Goal: Use online tool/utility: Utilize a website feature to perform a specific function

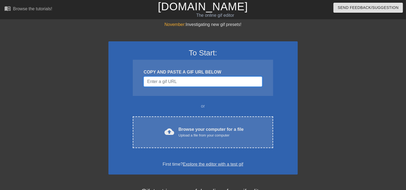
click at [167, 82] on input "Username" at bounding box center [203, 82] width 118 height 10
paste input "[URL][DOMAIN_NAME]"
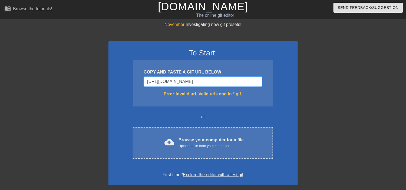
type input "[URL][DOMAIN_NAME]"
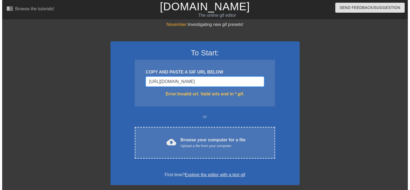
scroll to position [0, 0]
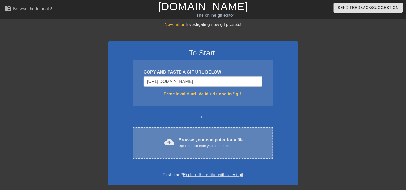
click at [189, 146] on div "Upload a file from your computer" at bounding box center [210, 145] width 65 height 5
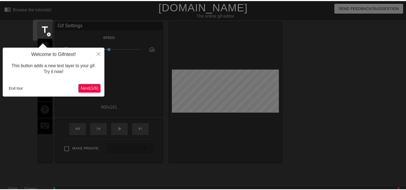
scroll to position [13, 0]
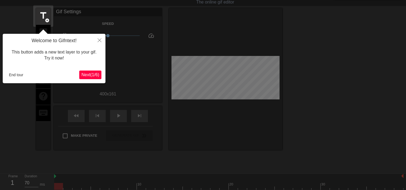
click at [89, 74] on span "Next ( 1 / 6 )" at bounding box center [90, 74] width 18 height 5
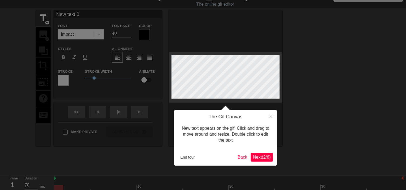
scroll to position [0, 0]
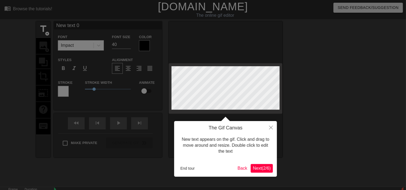
click at [259, 167] on span "Next ( 2 / 6 )" at bounding box center [262, 168] width 18 height 5
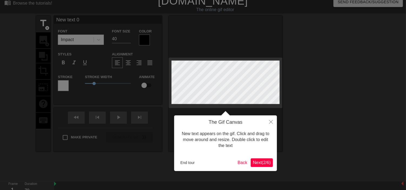
scroll to position [13, 0]
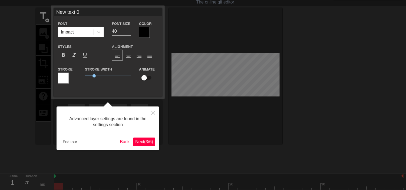
click at [139, 143] on span "Next ( 3 / 6 )" at bounding box center [144, 141] width 18 height 5
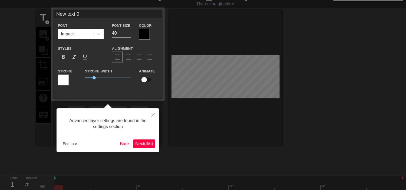
scroll to position [0, 0]
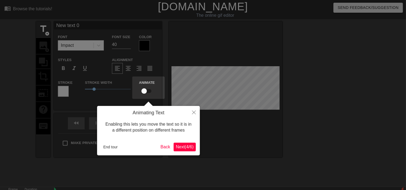
click at [180, 146] on span "Next ( 4 / 6 )" at bounding box center [185, 147] width 18 height 5
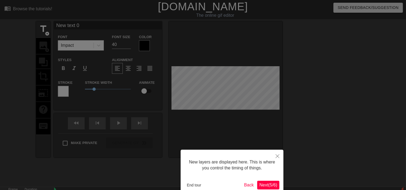
scroll to position [30, 0]
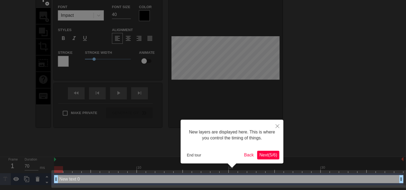
click at [260, 156] on span "Next ( 5 / 6 )" at bounding box center [268, 155] width 18 height 5
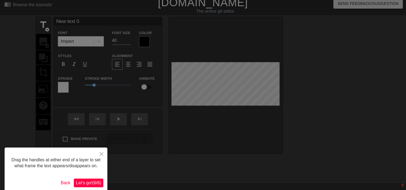
scroll to position [0, 0]
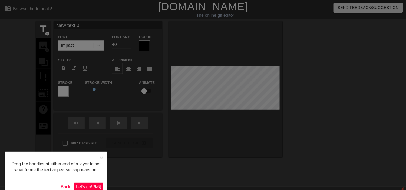
click at [86, 186] on span "Let's go! ( 6 / 6 )" at bounding box center [88, 187] width 25 height 5
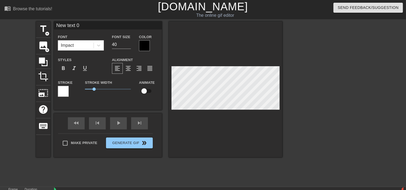
scroll to position [1, 1]
type input "L"
type textarea "L"
type input "Lo"
type textarea "Lo"
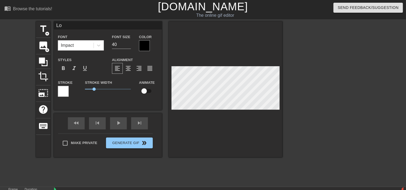
type input "Log"
type textarea "Log"
type input "Loga"
type textarea "Loga"
type input "[PERSON_NAME]"
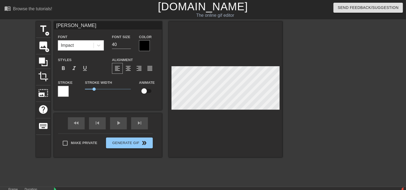
scroll to position [1, 1]
type textarea "[PERSON_NAME]"
click at [100, 46] on icon at bounding box center [98, 45] width 5 height 5
click at [101, 45] on icon at bounding box center [98, 45] width 5 height 5
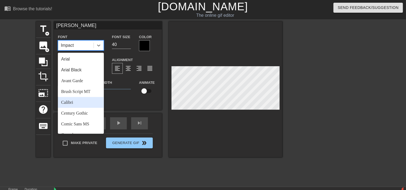
click at [73, 102] on div "Calibri" at bounding box center [81, 102] width 46 height 11
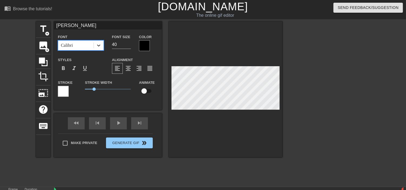
click at [97, 46] on icon at bounding box center [98, 45] width 5 height 5
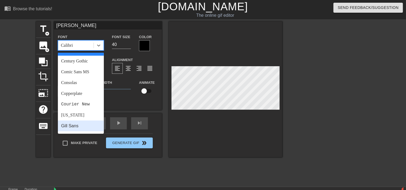
scroll to position [54, 0]
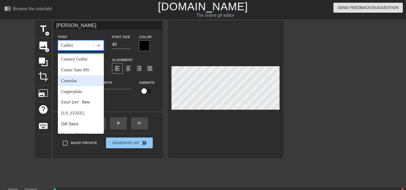
click at [72, 82] on div "Consolas" at bounding box center [81, 80] width 46 height 11
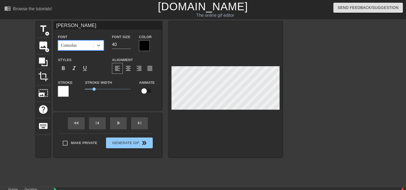
click at [100, 45] on icon at bounding box center [98, 45] width 5 height 5
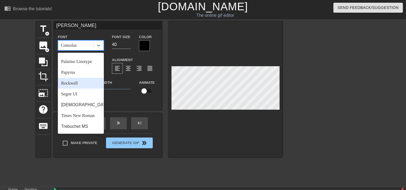
scroll to position [193, 0]
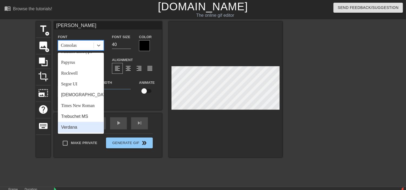
click at [74, 127] on div "Verdana" at bounding box center [81, 127] width 46 height 11
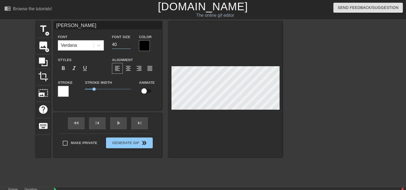
drag, startPoint x: 119, startPoint y: 44, endPoint x: 110, endPoint y: 45, distance: 9.2
click at [109, 44] on div "Font Size 40" at bounding box center [121, 43] width 27 height 18
drag, startPoint x: 124, startPoint y: 45, endPoint x: 108, endPoint y: 45, distance: 15.7
click at [108, 45] on div "Font Size 30" at bounding box center [121, 43] width 27 height 18
click at [128, 45] on input "19" at bounding box center [121, 44] width 19 height 9
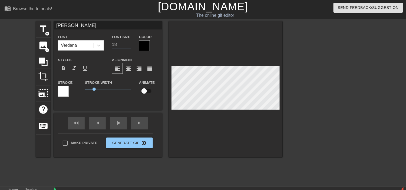
click at [128, 45] on input "18" at bounding box center [121, 44] width 19 height 9
click at [128, 42] on input "19" at bounding box center [121, 44] width 19 height 9
type input "20"
click at [128, 42] on input "20" at bounding box center [121, 44] width 19 height 9
click at [147, 44] on div at bounding box center [144, 45] width 11 height 11
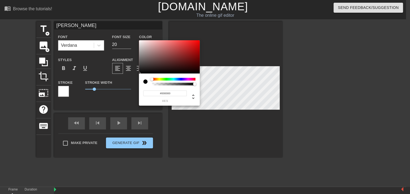
click at [146, 81] on div at bounding box center [145, 81] width 4 height 4
click at [152, 85] on div at bounding box center [174, 84] width 44 height 3
type input "0"
drag, startPoint x: 194, startPoint y: 84, endPoint x: 150, endPoint y: 85, distance: 44.6
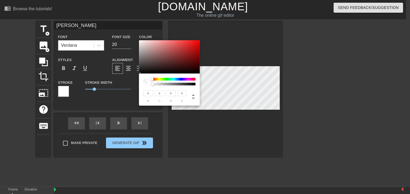
click at [150, 85] on div at bounding box center [169, 82] width 52 height 8
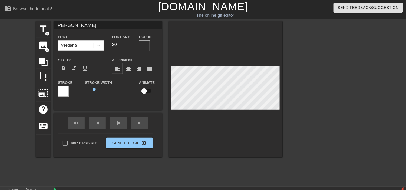
click at [122, 45] on input "20" at bounding box center [121, 44] width 19 height 9
click at [128, 45] on input "19" at bounding box center [121, 44] width 19 height 9
type input "18"
click at [128, 45] on input "18" at bounding box center [121, 44] width 19 height 9
click at [43, 60] on icon at bounding box center [43, 62] width 9 height 9
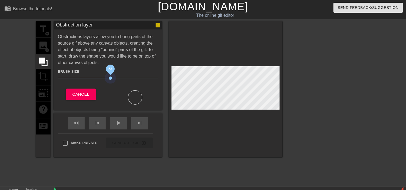
drag, startPoint x: 87, startPoint y: 78, endPoint x: 110, endPoint y: 81, distance: 23.5
click at [110, 81] on div "Brush Size 53" at bounding box center [108, 75] width 108 height 15
click at [44, 63] on icon at bounding box center [43, 62] width 10 height 10
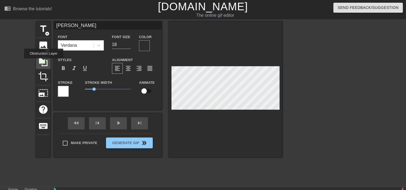
click at [44, 62] on icon at bounding box center [43, 62] width 9 height 9
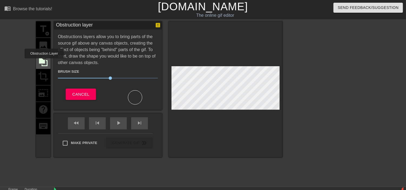
click at [44, 62] on icon at bounding box center [43, 62] width 9 height 9
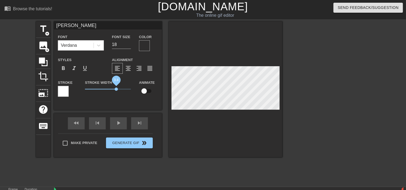
drag, startPoint x: 94, startPoint y: 89, endPoint x: 116, endPoint y: 90, distance: 22.7
click at [116, 90] on span "3.4" at bounding box center [116, 89] width 3 height 3
drag, startPoint x: 116, startPoint y: 89, endPoint x: 109, endPoint y: 90, distance: 7.3
click at [109, 90] on span "2.6" at bounding box center [108, 89] width 3 height 3
click at [144, 91] on input "checkbox" at bounding box center [144, 91] width 31 height 10
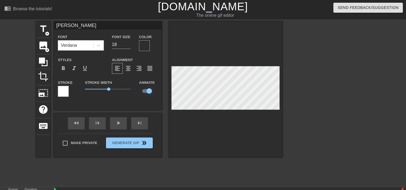
click at [143, 91] on input "checkbox" at bounding box center [149, 91] width 31 height 10
checkbox input "false"
click at [45, 60] on icon at bounding box center [43, 62] width 9 height 9
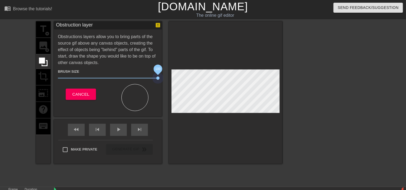
drag, startPoint x: 110, startPoint y: 77, endPoint x: 159, endPoint y: 81, distance: 49.1
click at [159, 81] on div "Brush Size 100" at bounding box center [108, 75] width 108 height 15
click at [41, 62] on icon at bounding box center [43, 62] width 9 height 9
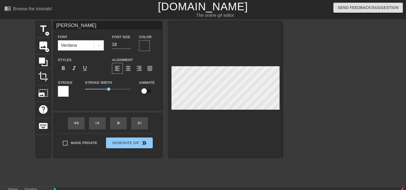
scroll to position [1, 1]
drag, startPoint x: 109, startPoint y: 88, endPoint x: 98, endPoint y: 91, distance: 11.4
click at [98, 91] on span "1.35" at bounding box center [108, 89] width 46 height 6
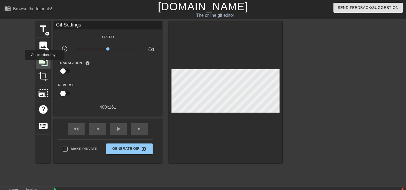
click at [45, 64] on icon at bounding box center [43, 62] width 10 height 10
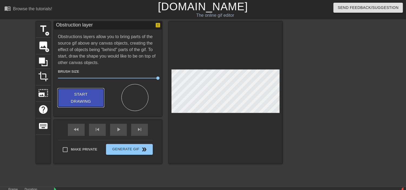
click at [86, 93] on span "Start Drawing" at bounding box center [80, 98] width 33 height 14
drag, startPoint x: 84, startPoint y: 92, endPoint x: 87, endPoint y: 92, distance: 3.3
click at [84, 92] on span "Start Drawing" at bounding box center [80, 98] width 33 height 14
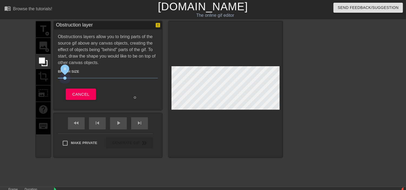
drag, startPoint x: 158, startPoint y: 78, endPoint x: 66, endPoint y: 80, distance: 91.7
click at [65, 80] on span "8" at bounding box center [108, 78] width 100 height 6
click at [193, 58] on div at bounding box center [226, 89] width 114 height 136
